Goal: Task Accomplishment & Management: Use online tool/utility

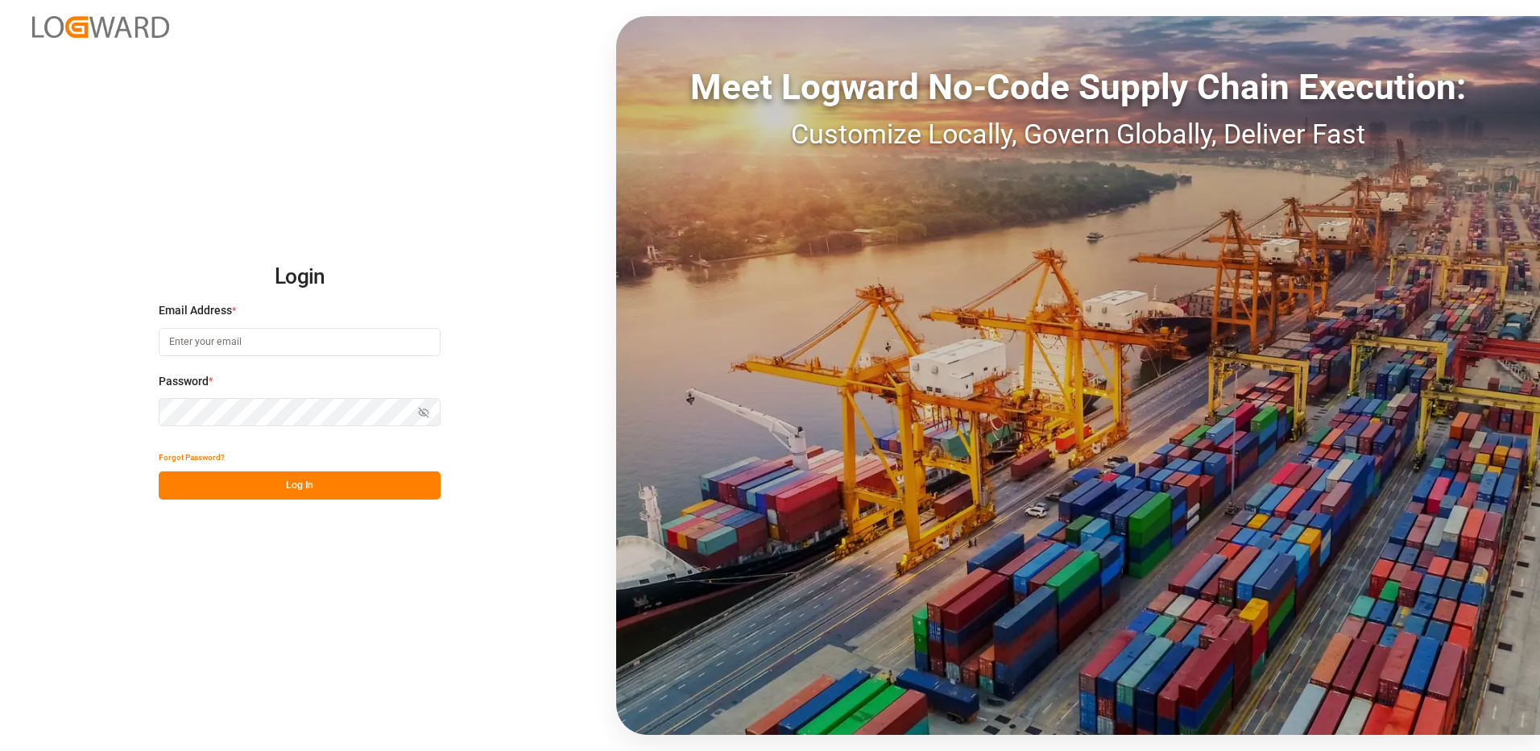
type input "[EMAIL_ADDRESS][DOMAIN_NAME]"
click at [325, 488] on button "Log In" at bounding box center [300, 485] width 282 height 28
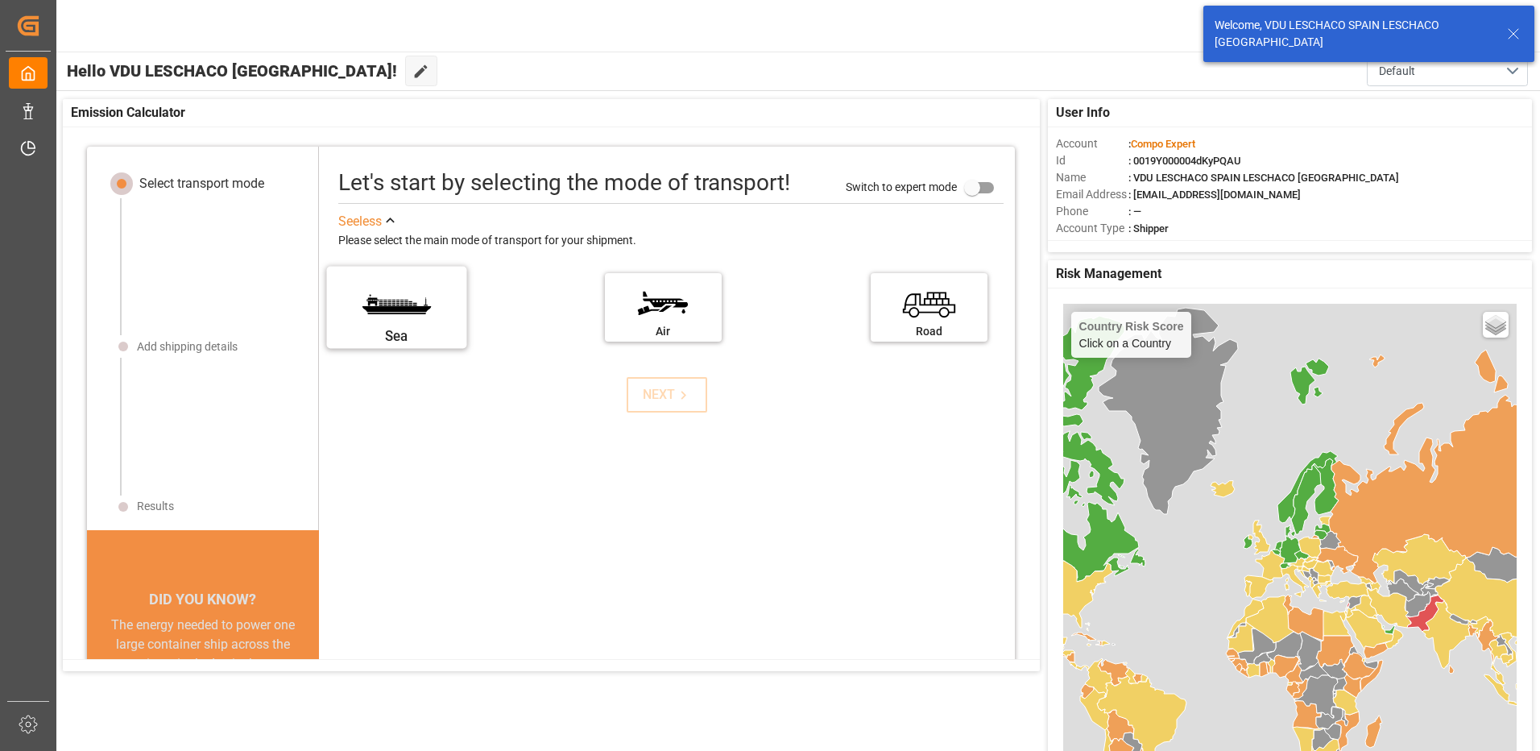
click at [368, 309] on label "Sea" at bounding box center [396, 302] width 121 height 68
click at [0, 0] on input "Sea" at bounding box center [0, 0] width 0 height 0
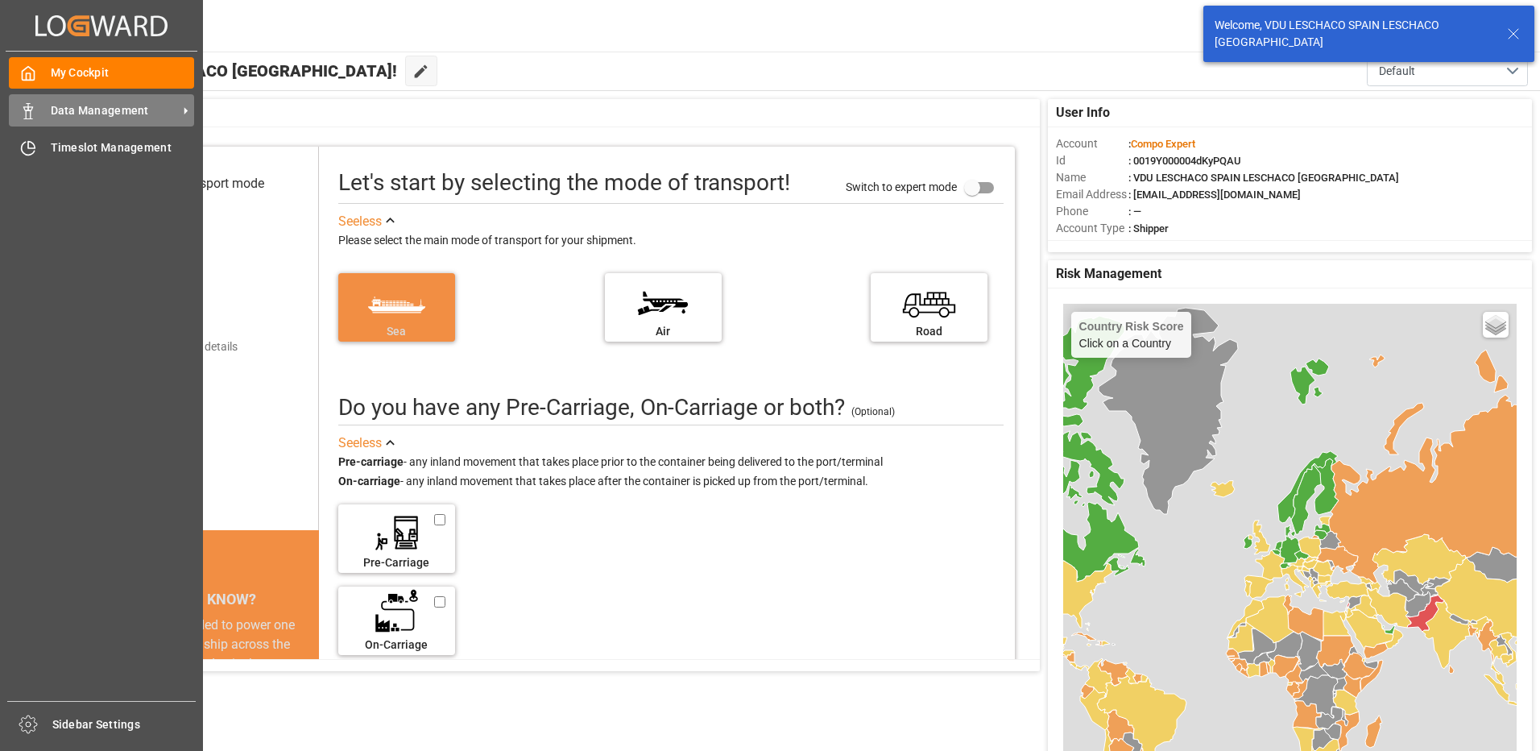
click at [25, 117] on icon at bounding box center [28, 111] width 16 height 16
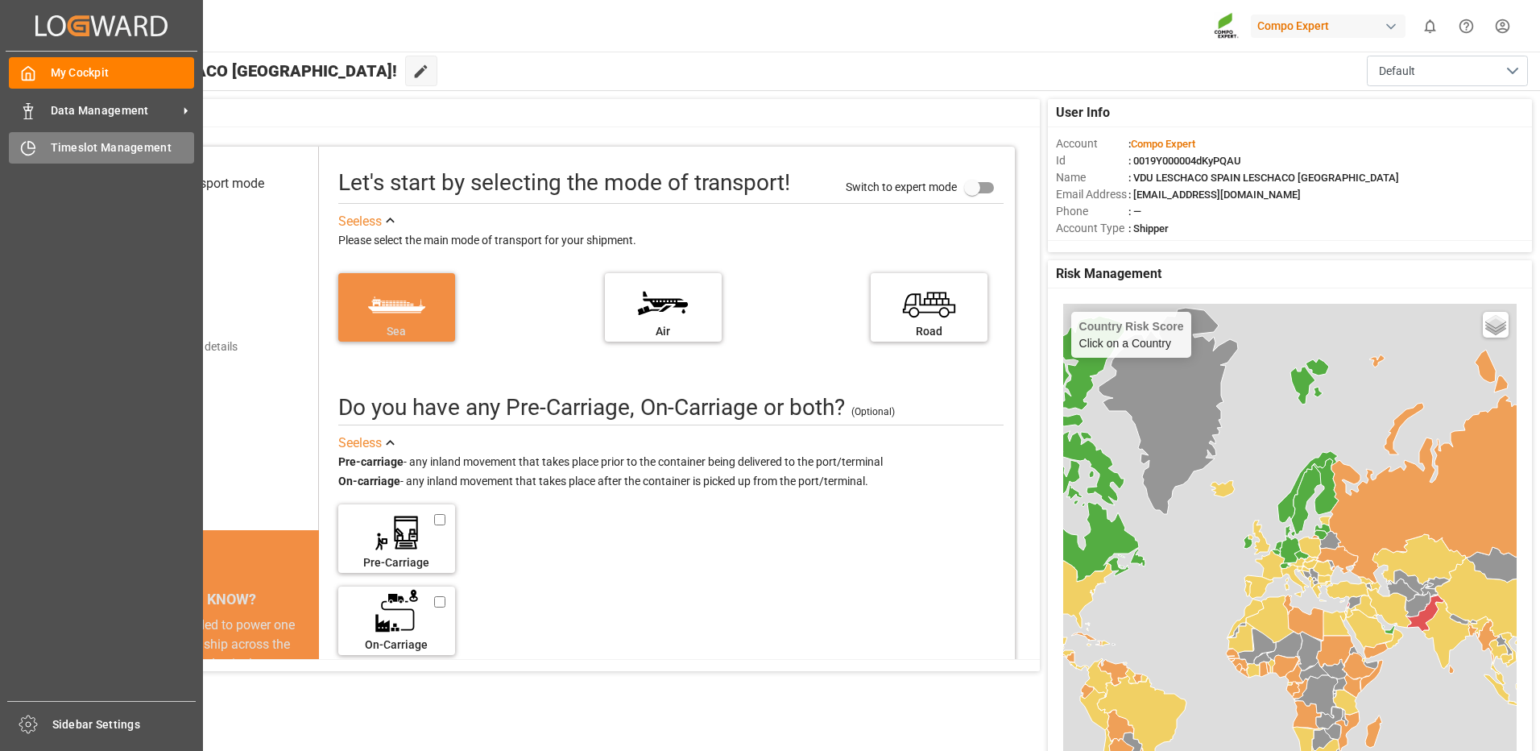
click at [58, 149] on span "Timeslot Management" at bounding box center [123, 147] width 144 height 17
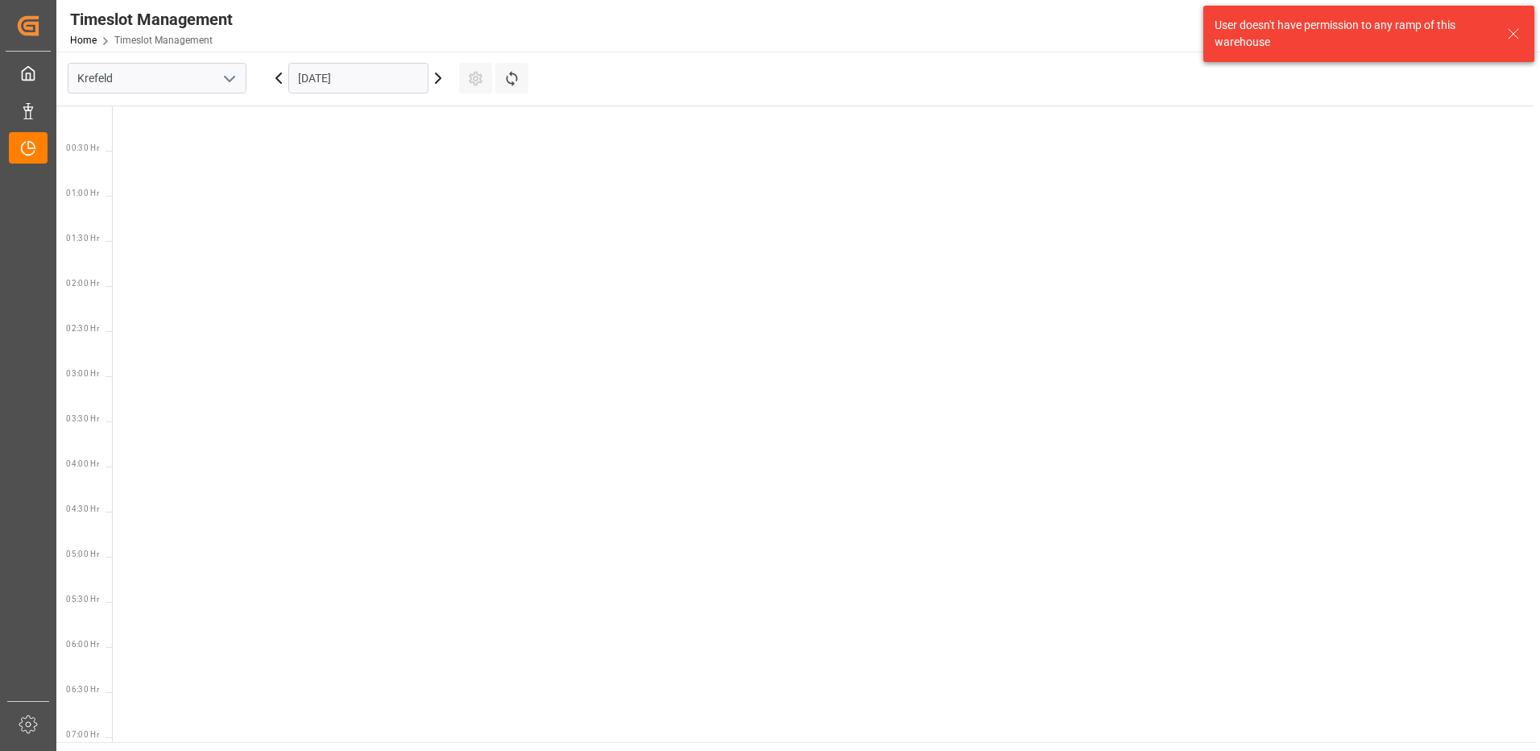
scroll to position [926, 0]
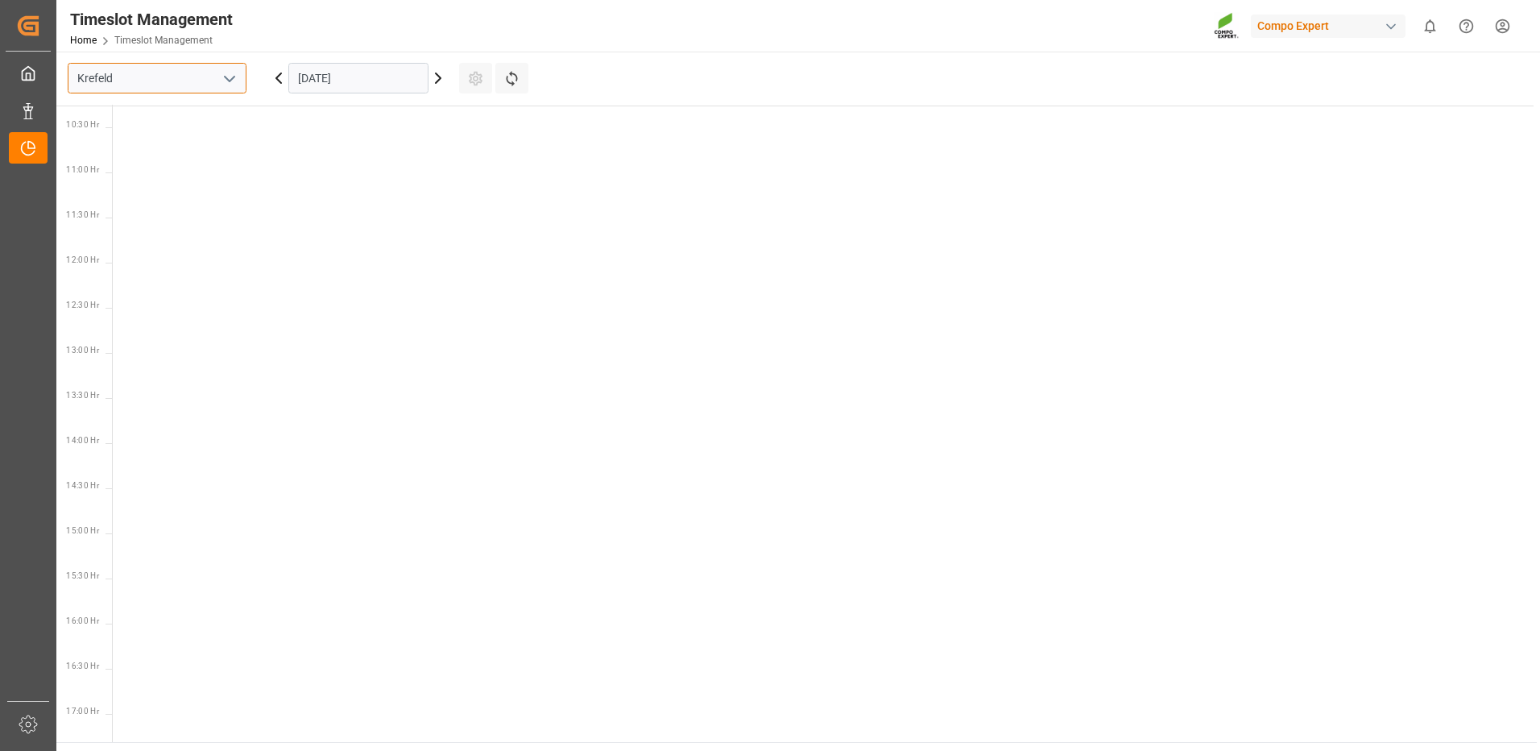
click at [213, 76] on input "Krefeld" at bounding box center [157, 78] width 179 height 31
click at [239, 82] on button "open menu" at bounding box center [229, 78] width 24 height 25
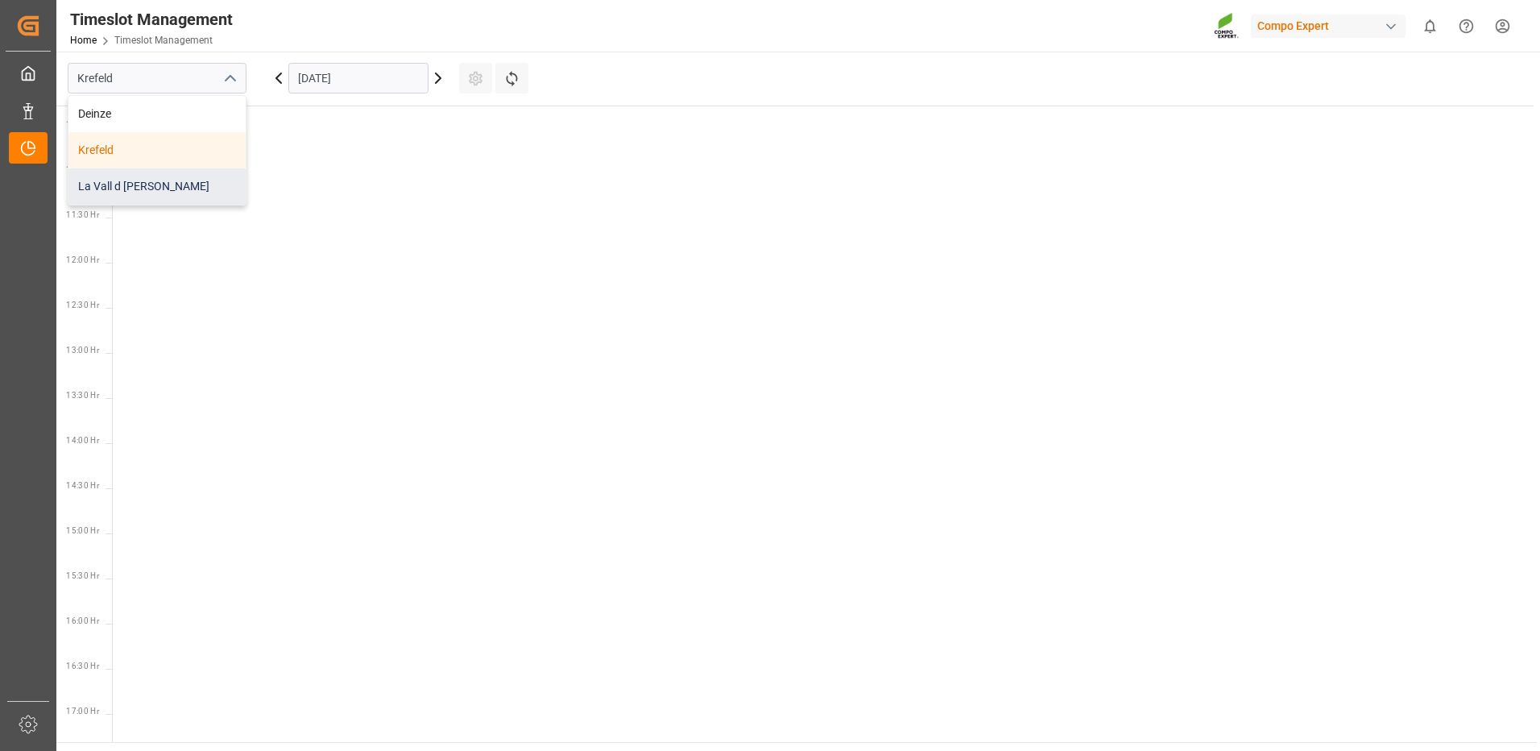
drag, startPoint x: 177, startPoint y: 188, endPoint x: 184, endPoint y: 182, distance: 9.1
click at [178, 188] on div "La Vall d [PERSON_NAME]" at bounding box center [156, 186] width 177 height 36
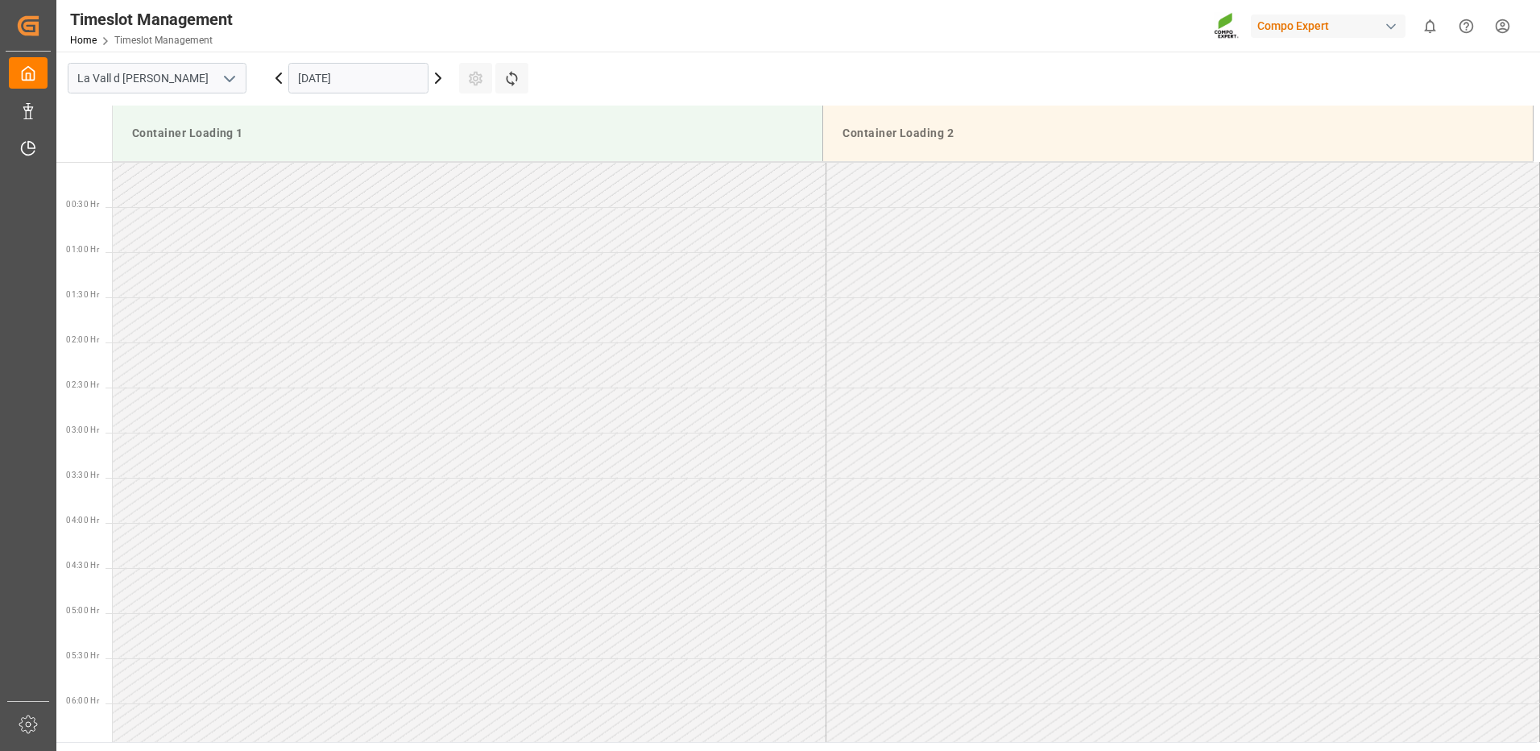
scroll to position [982, 0]
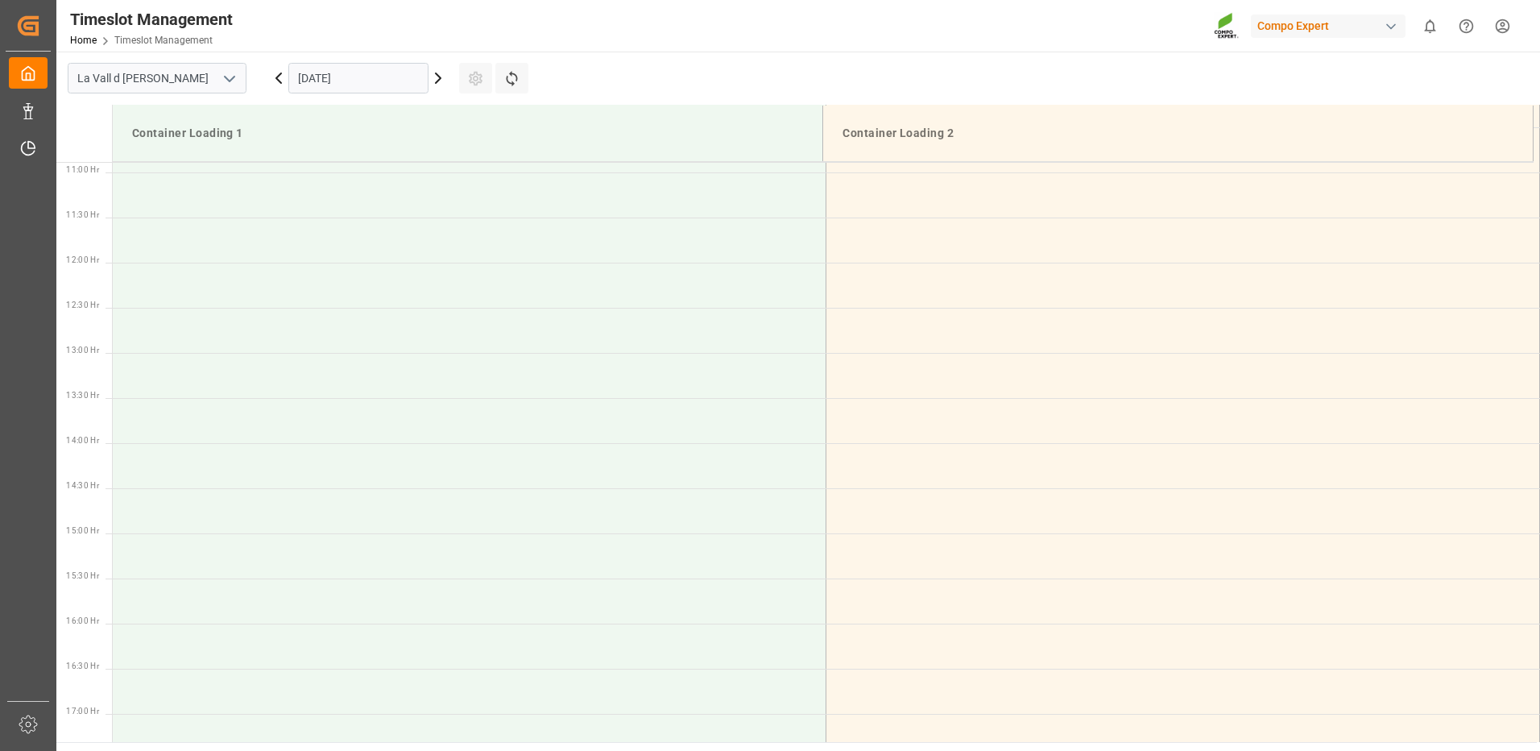
click at [344, 75] on input "[DATE]" at bounding box center [358, 78] width 140 height 31
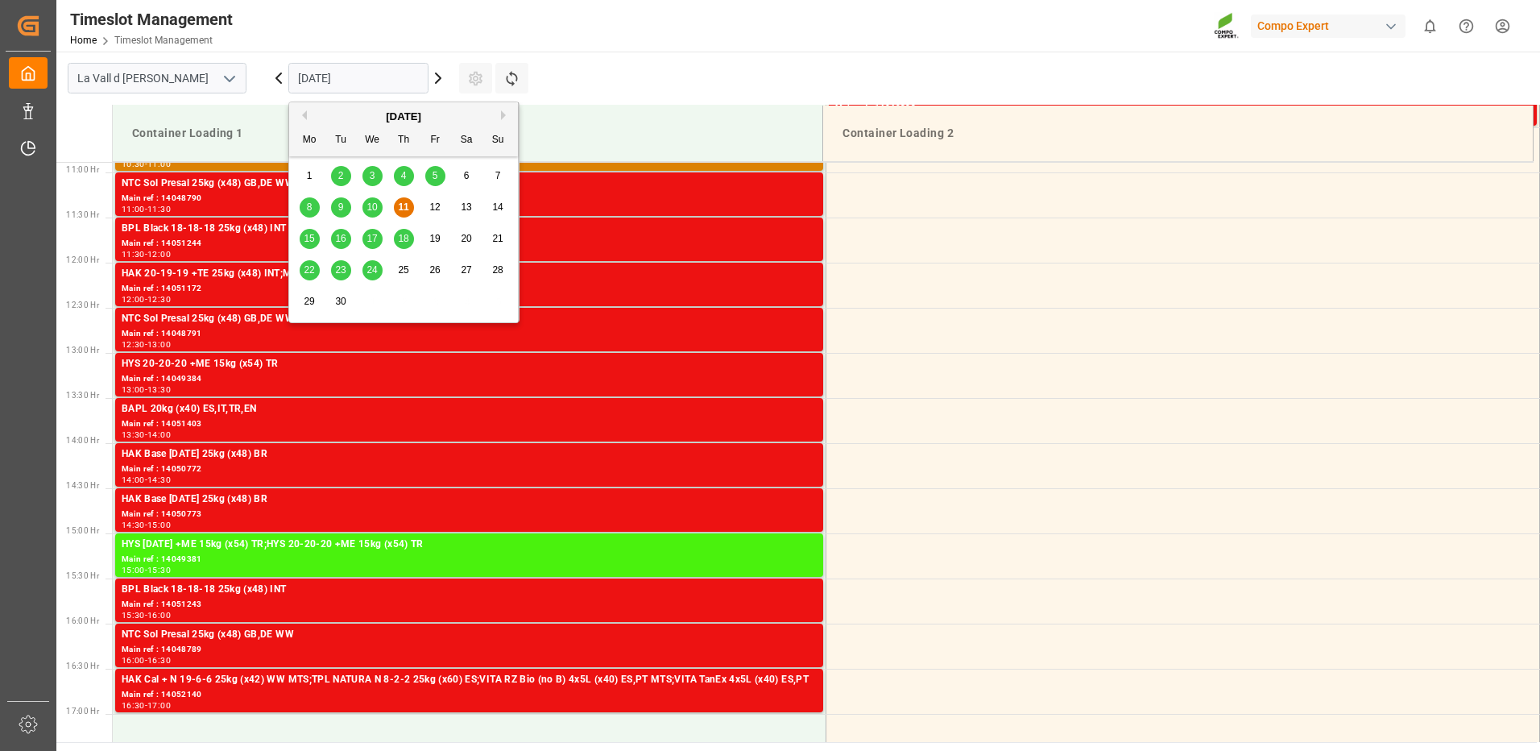
click at [305, 238] on span "15" at bounding box center [309, 238] width 10 height 11
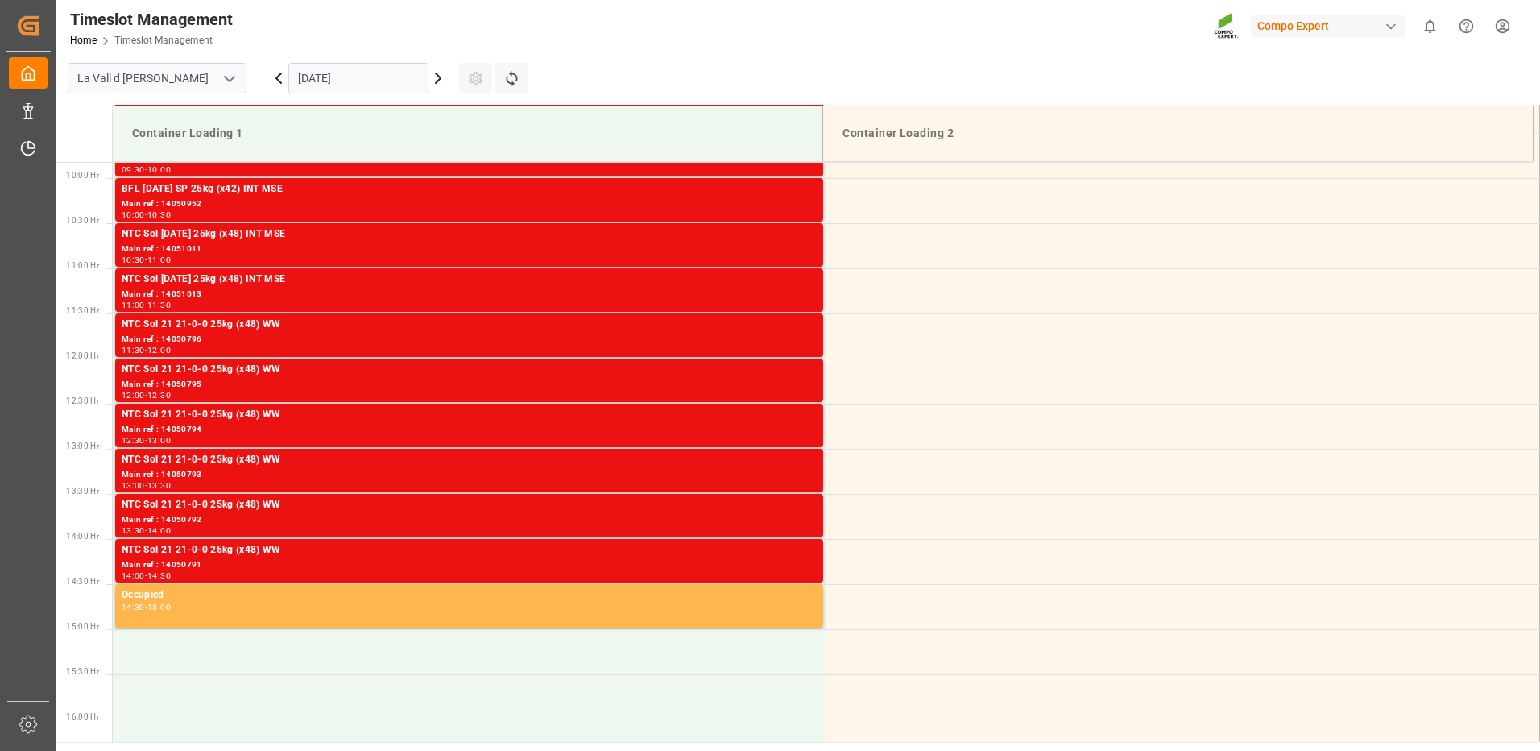
scroll to position [967, 0]
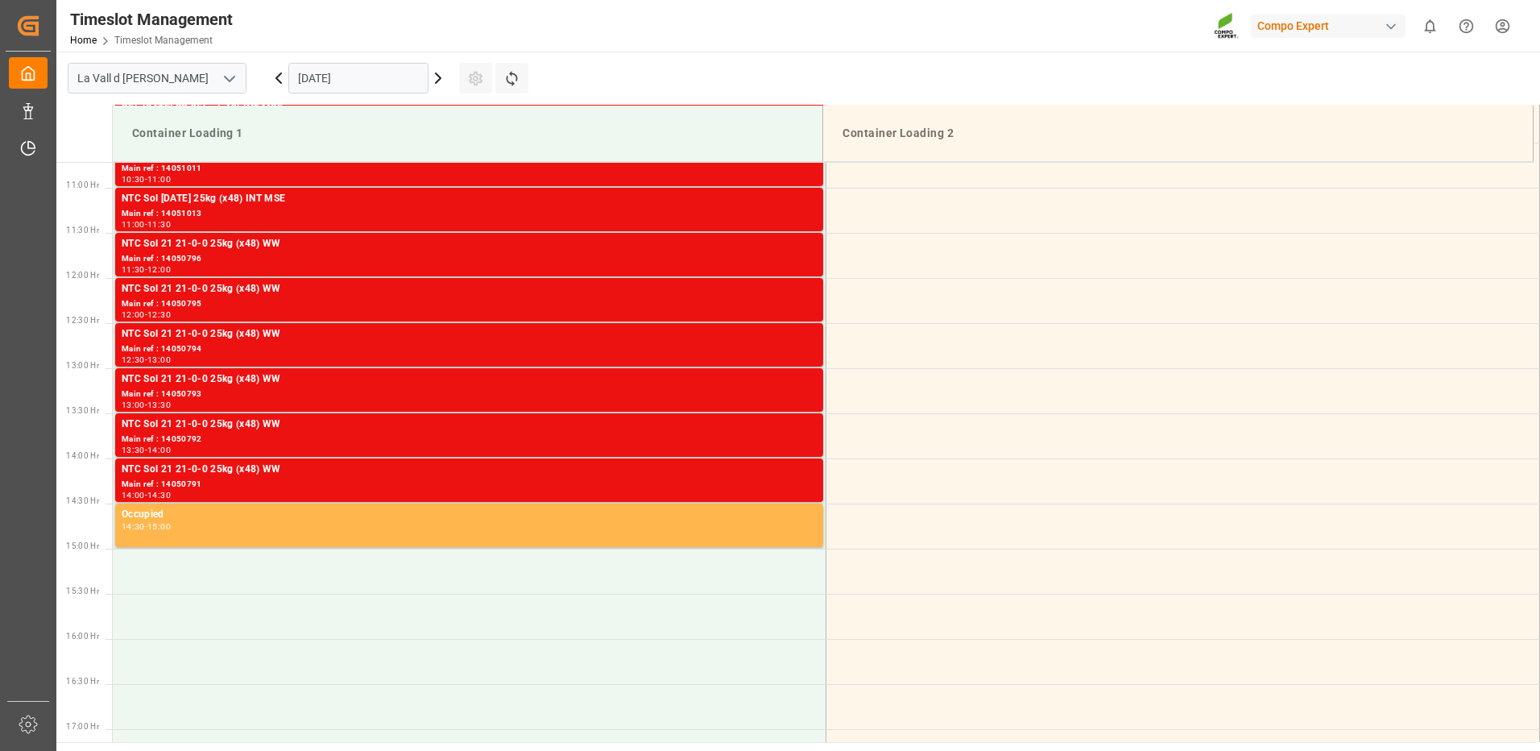
click at [345, 82] on input "[DATE]" at bounding box center [358, 78] width 140 height 31
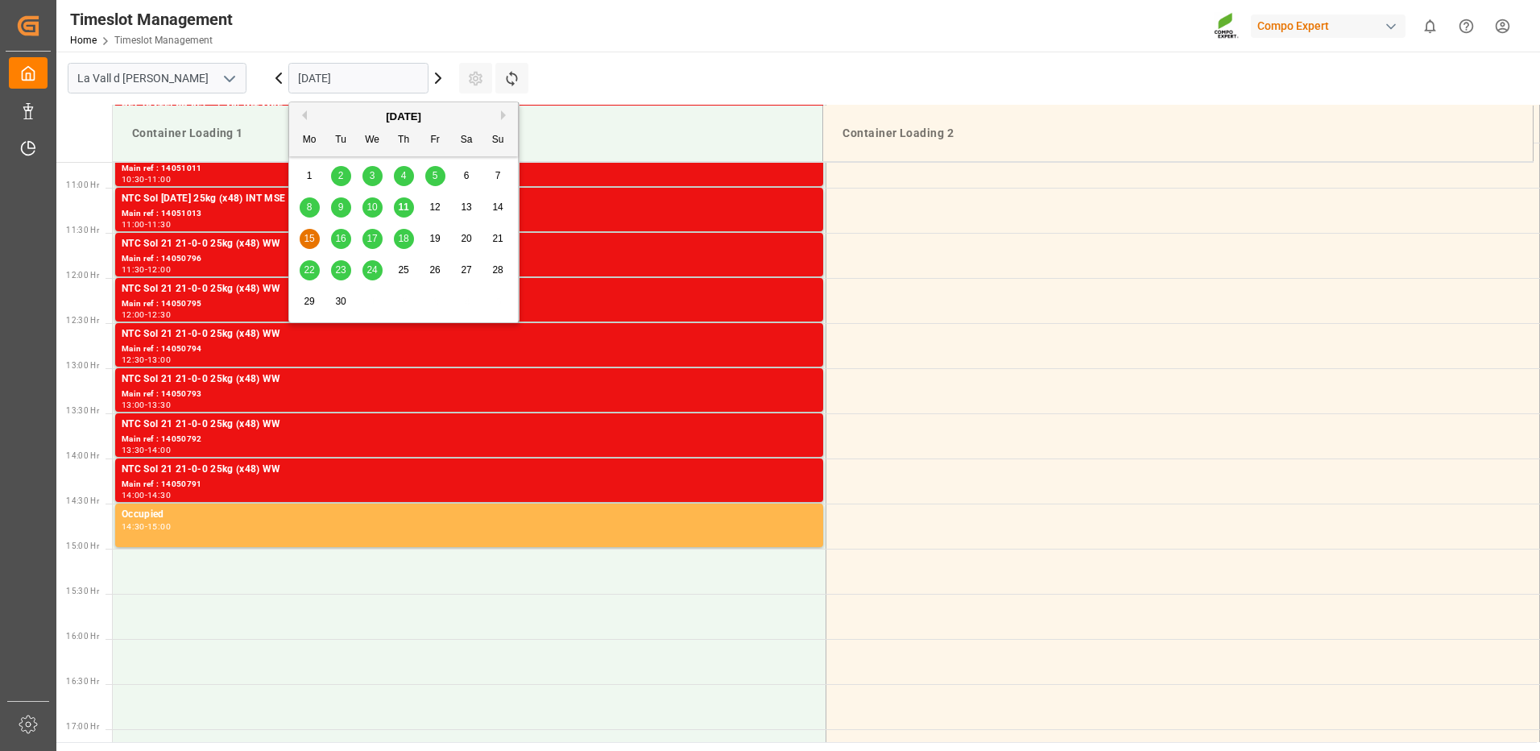
click at [341, 247] on div "16" at bounding box center [341, 239] width 20 height 19
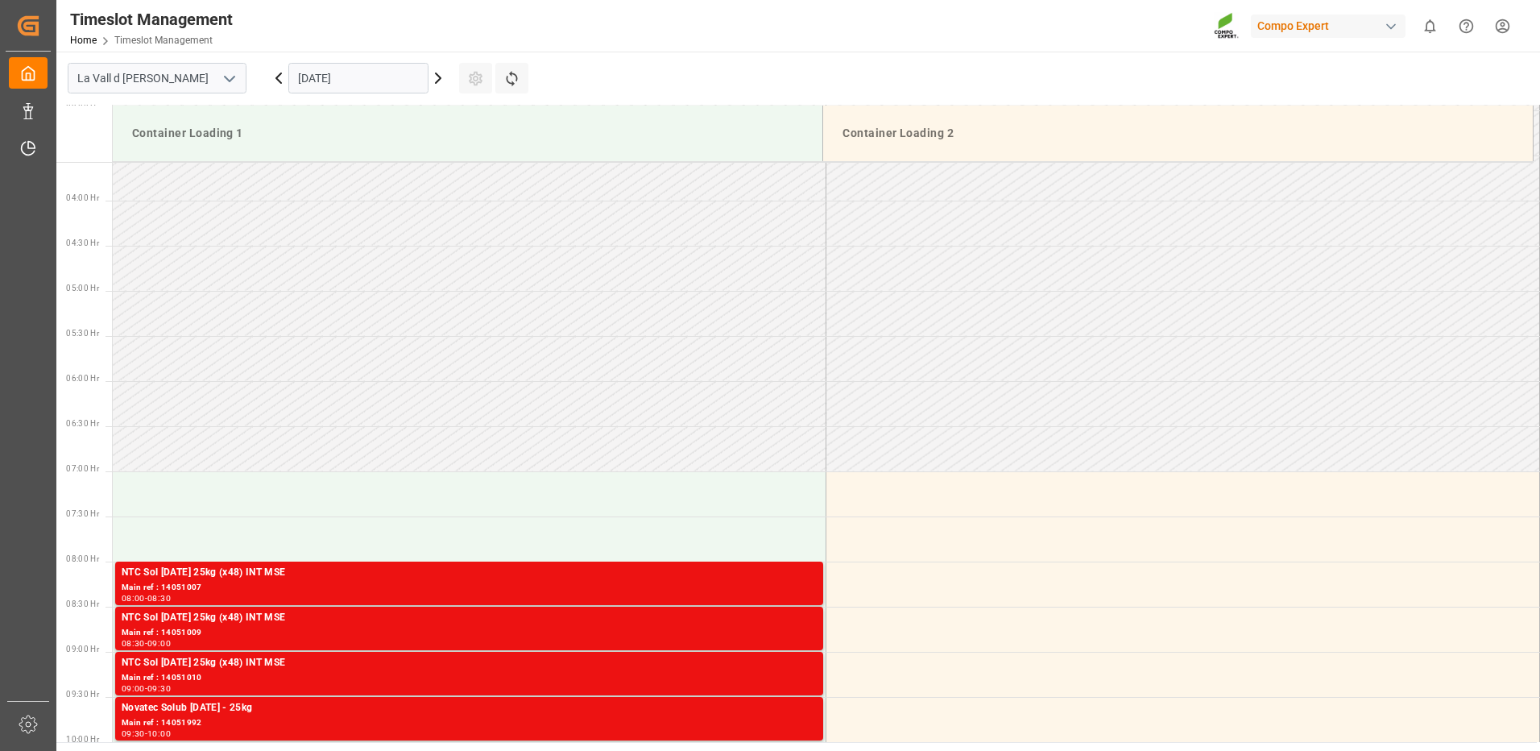
scroll to position [806, 0]
